Goal: Information Seeking & Learning: Find specific fact

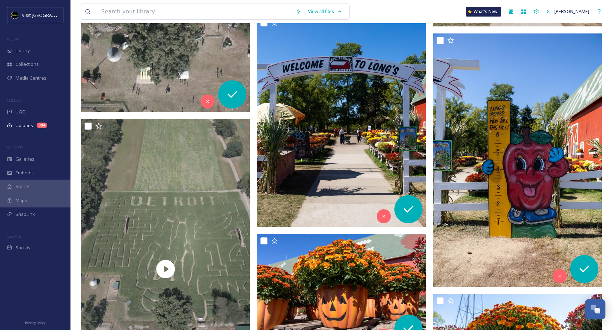
scroll to position [1653, 0]
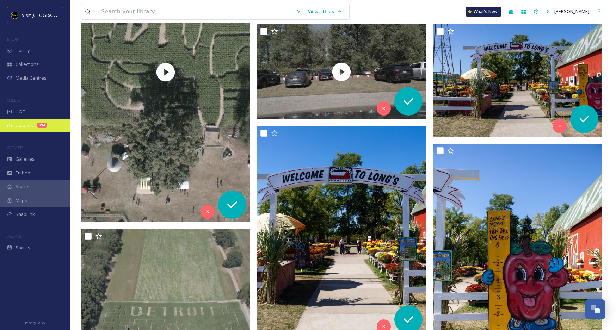
click at [20, 127] on span "Uploads" at bounding box center [24, 125] width 18 height 7
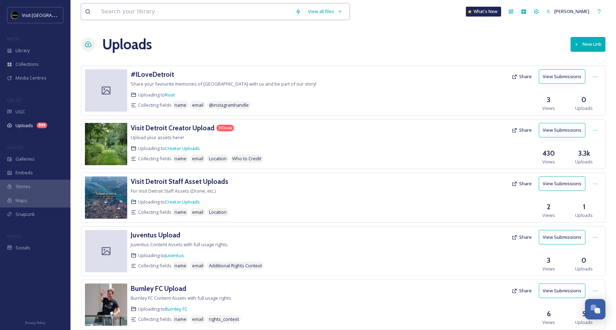
click at [148, 14] on input at bounding box center [195, 11] width 194 height 15
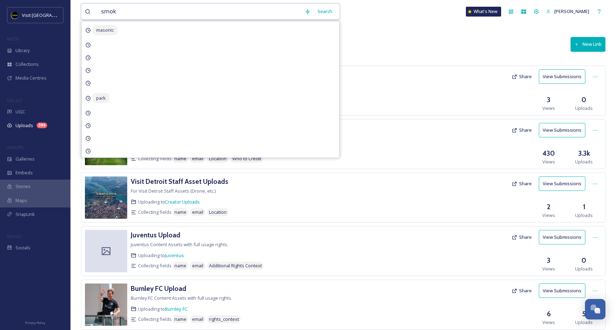
type input "smoke"
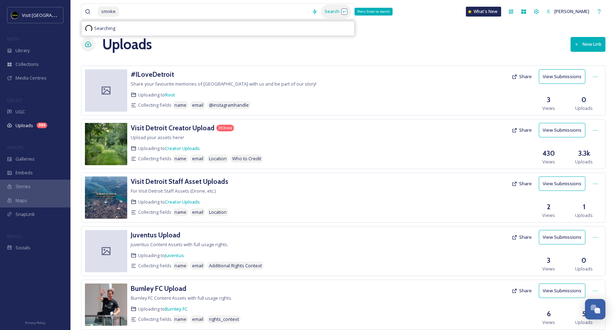
click at [340, 9] on div "Search Press Enter to search" at bounding box center [336, 12] width 30 height 14
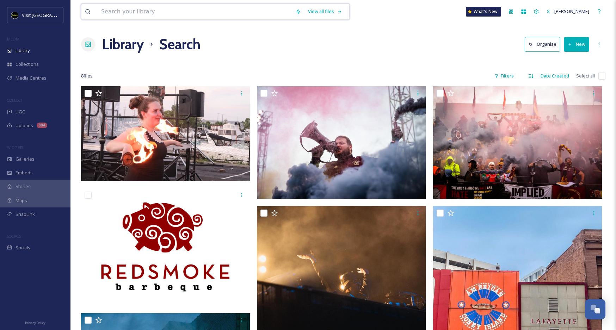
click at [241, 13] on input at bounding box center [195, 11] width 194 height 15
click at [336, 10] on div "Search" at bounding box center [325, 12] width 22 height 14
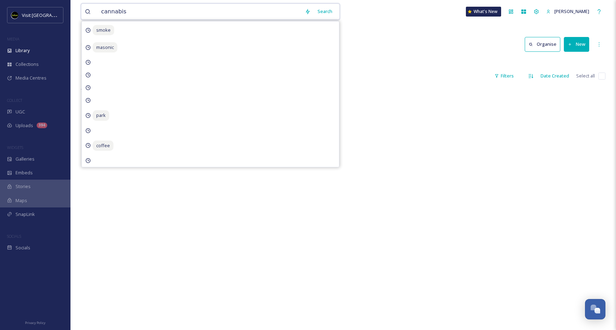
click at [117, 12] on input "cannabis" at bounding box center [200, 11] width 204 height 15
type input "cannabbis"
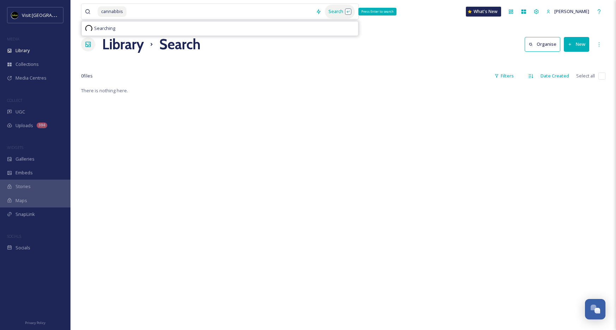
click at [351, 15] on div "Search Press Enter to search" at bounding box center [340, 12] width 30 height 14
click at [404, 36] on div "Library Search Organise New" at bounding box center [343, 44] width 524 height 21
click at [188, 12] on input at bounding box center [219, 11] width 185 height 15
drag, startPoint x: 287, startPoint y: 10, endPoint x: 67, endPoint y: 3, distance: 219.9
click at [67, 3] on div "Visit Detroit MEDIA Library Collections Media Centres COLLECT UGC Uploads 394 W…" at bounding box center [308, 208] width 616 height 416
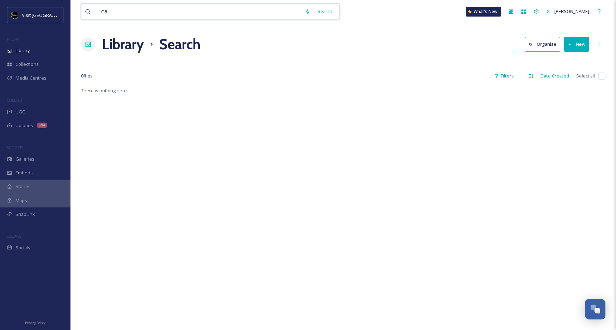
type input "c"
